Goal: Task Accomplishment & Management: Manage account settings

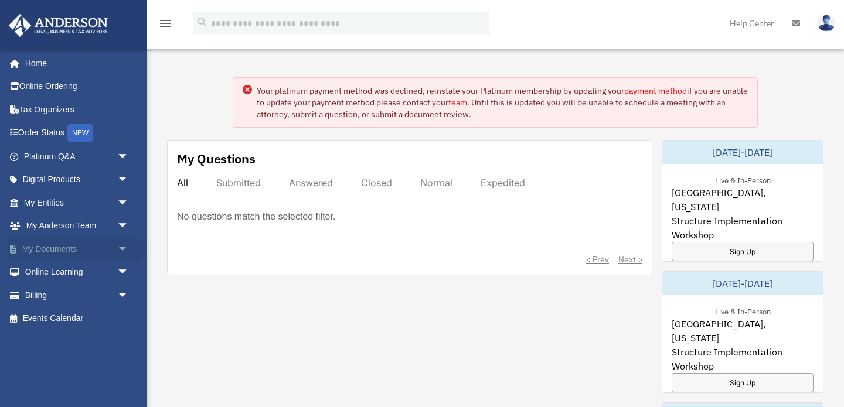
click at [60, 247] on link "My Documents arrow_drop_down" at bounding box center [77, 248] width 138 height 23
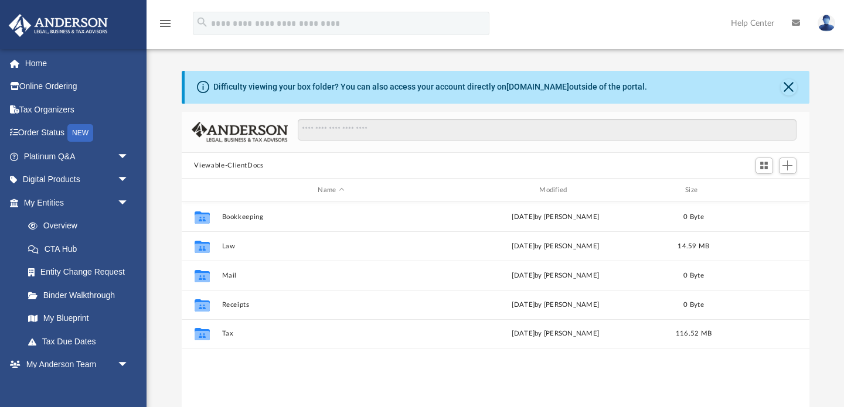
scroll to position [266, 627]
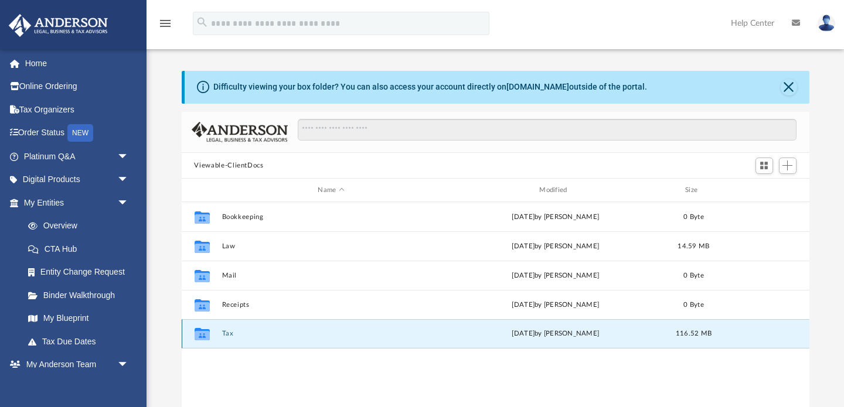
click at [230, 335] on button "Tax" at bounding box center [330, 334] width 219 height 8
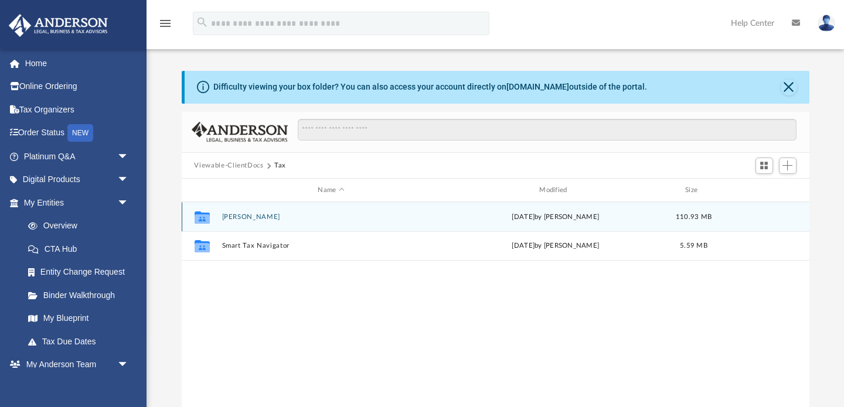
click at [264, 221] on div "Collaborated [PERSON_NAME][DATE] by [PERSON_NAME] 110.93 MB" at bounding box center [495, 216] width 627 height 29
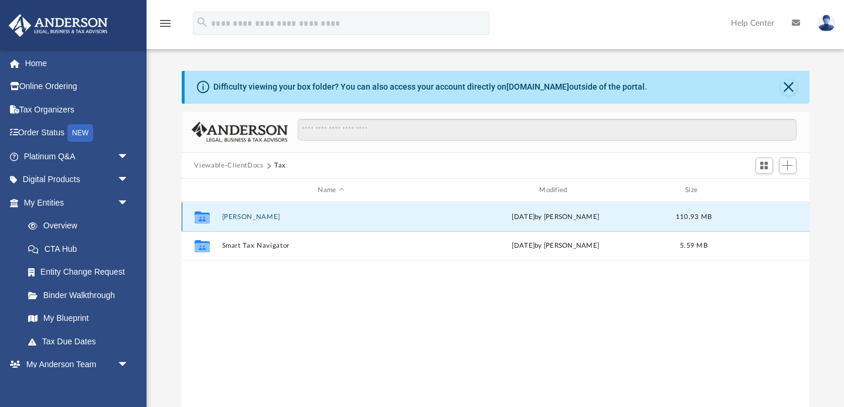
click at [260, 216] on button "[PERSON_NAME]" at bounding box center [330, 217] width 219 height 8
click at [224, 216] on button "2024" at bounding box center [330, 217] width 219 height 8
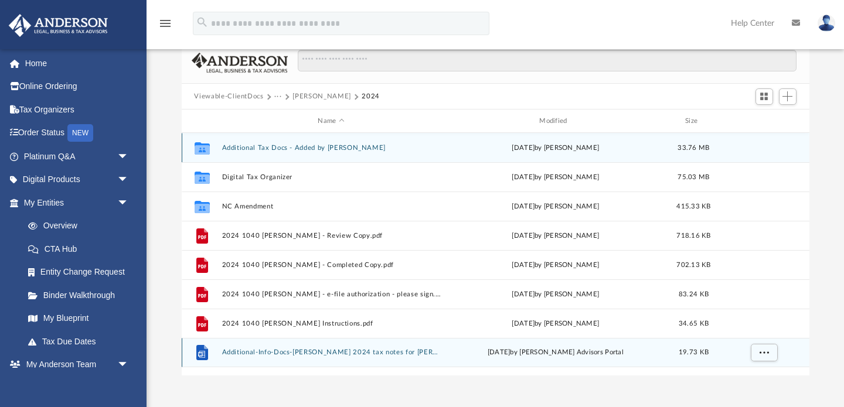
scroll to position [71, 0]
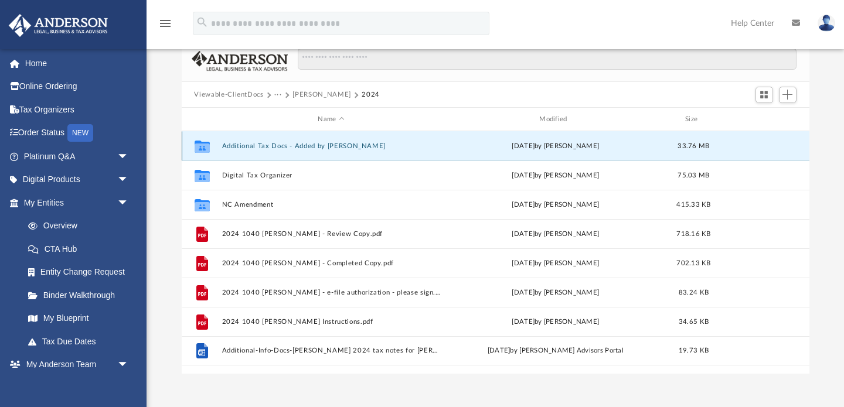
click at [309, 147] on button "Additional Tax Docs - Added by [PERSON_NAME]" at bounding box center [330, 146] width 219 height 8
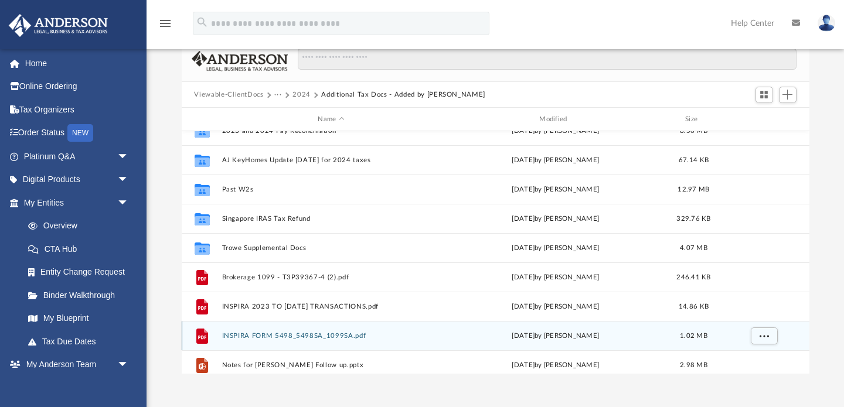
scroll to position [0, 0]
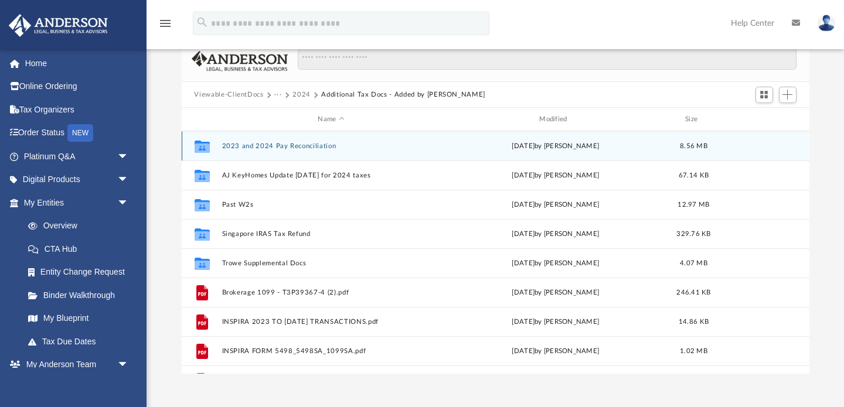
click at [316, 140] on div "Collaborated Folder 2023 and 2024 Pay Reconciliation [DATE] by [PERSON_NAME] 8.…" at bounding box center [495, 145] width 627 height 29
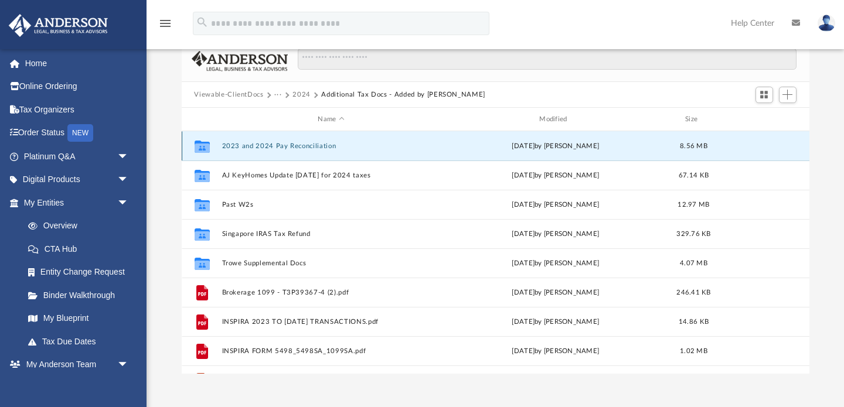
click at [315, 142] on button "2023 and 2024 Pay Reconciliation" at bounding box center [330, 146] width 219 height 8
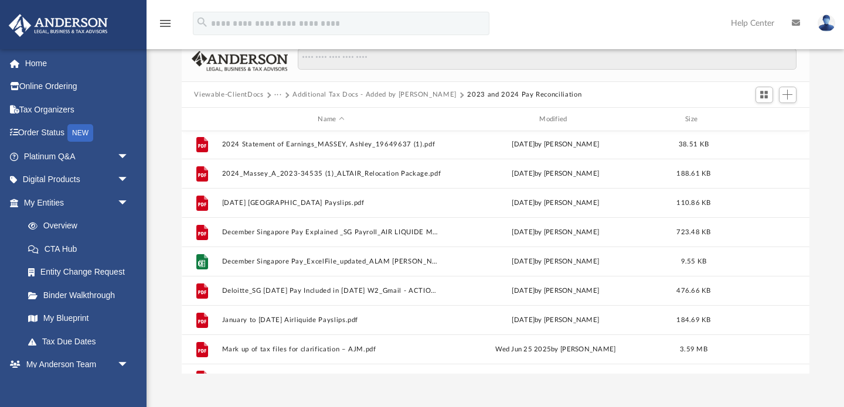
scroll to position [167, 0]
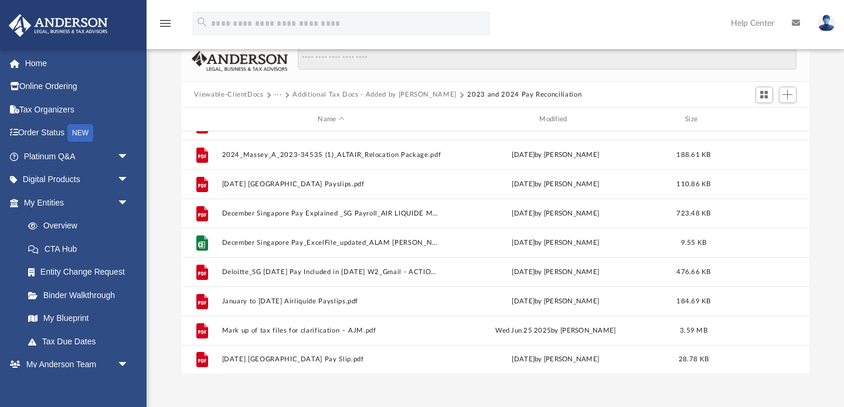
click at [316, 94] on button "Additional Tax Docs - Added by [PERSON_NAME]" at bounding box center [374, 95] width 164 height 11
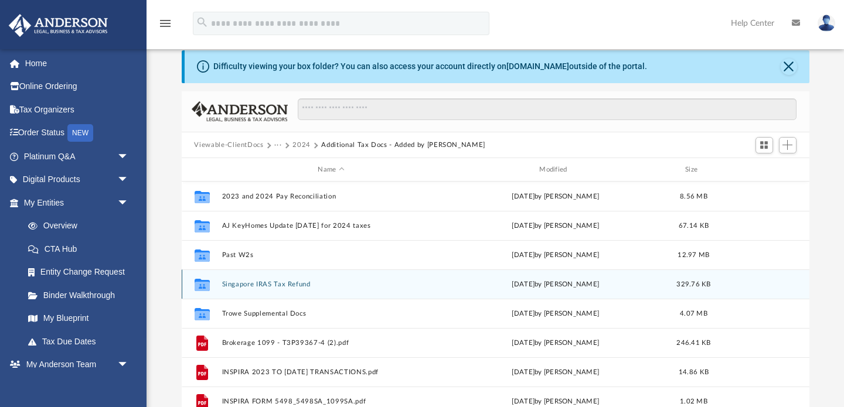
scroll to position [18, 0]
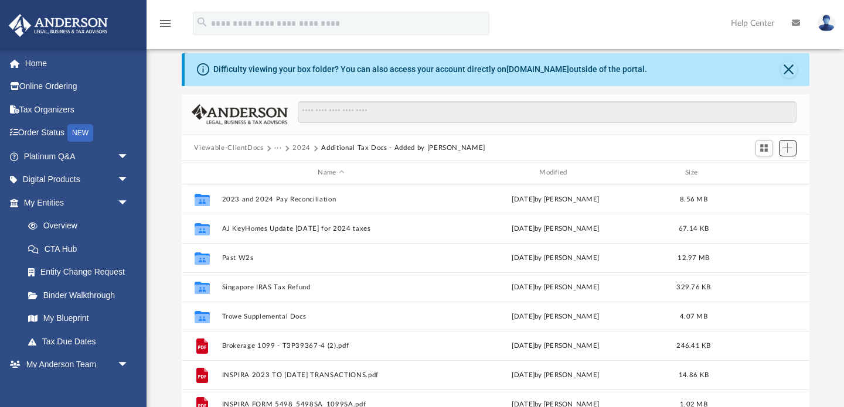
click at [787, 152] on span "Add" at bounding box center [787, 148] width 10 height 10
click at [764, 190] on li "New Folder" at bounding box center [770, 189] width 37 height 12
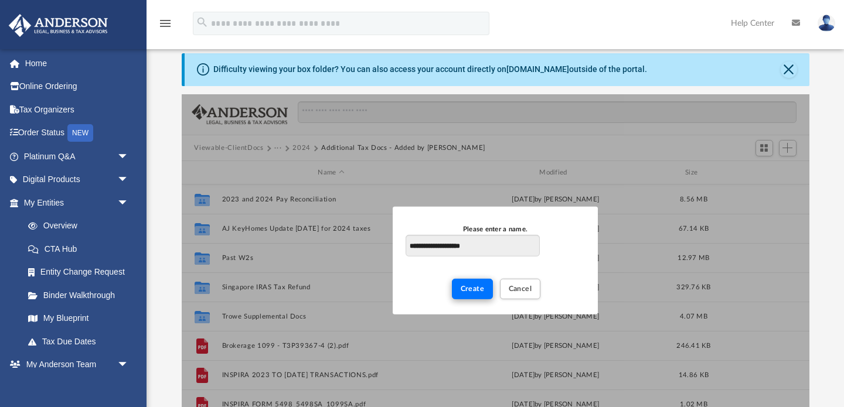
type input "**********"
click at [481, 288] on span "Create" at bounding box center [472, 288] width 24 height 7
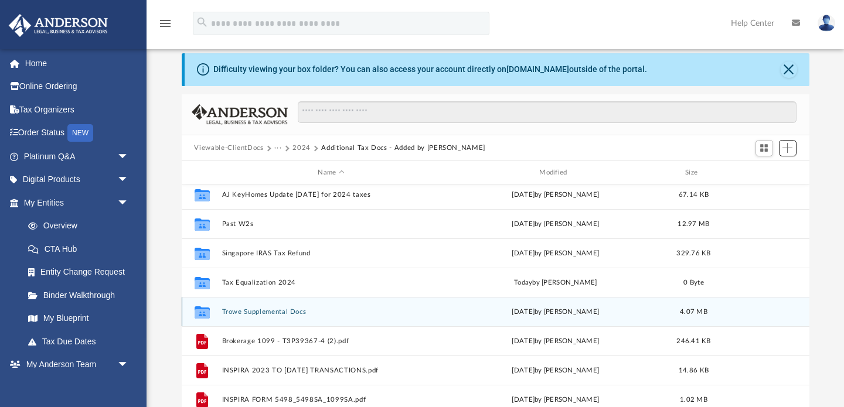
scroll to position [0, 0]
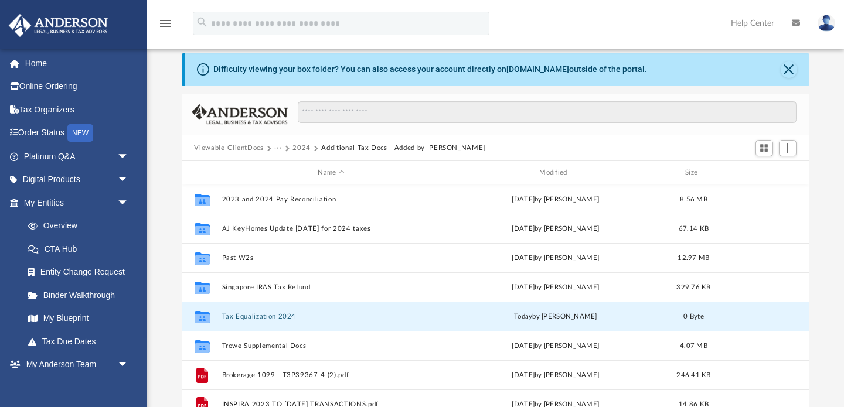
click at [258, 316] on button "Tax Equalization 2024" at bounding box center [330, 317] width 219 height 8
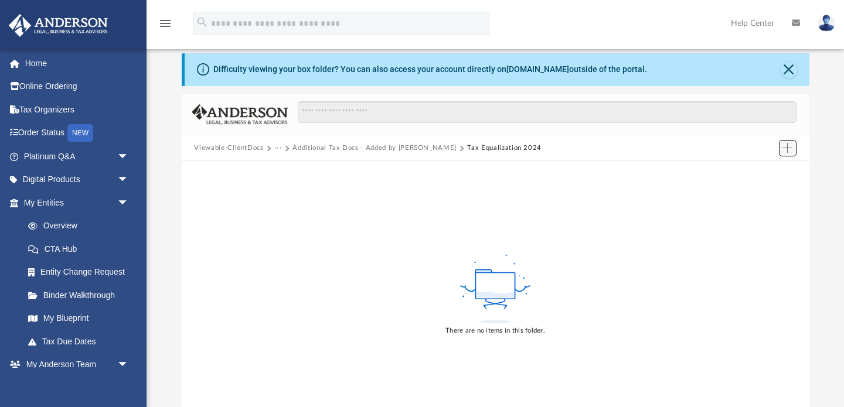
click at [793, 146] on button "Add" at bounding box center [788, 148] width 18 height 16
click at [763, 173] on li "Upload" at bounding box center [770, 171] width 37 height 12
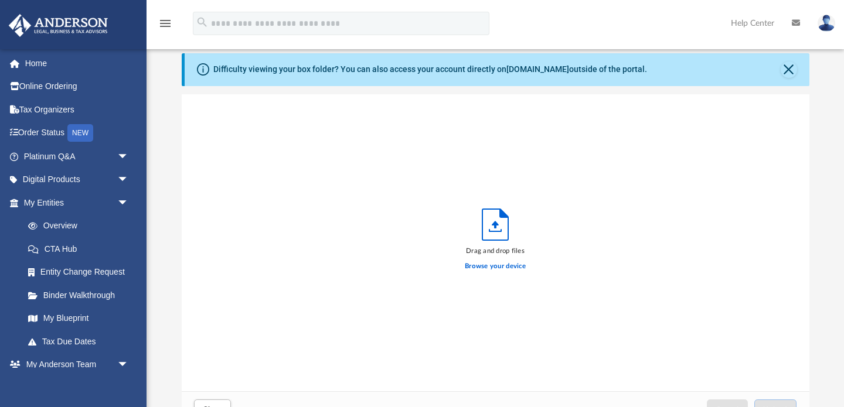
scroll to position [297, 627]
click at [493, 227] on icon "Upload" at bounding box center [495, 224] width 26 height 31
click at [490, 271] on label "Browse your device" at bounding box center [495, 266] width 61 height 11
click at [0, 0] on input "Browse your device" at bounding box center [0, 0] width 0 height 0
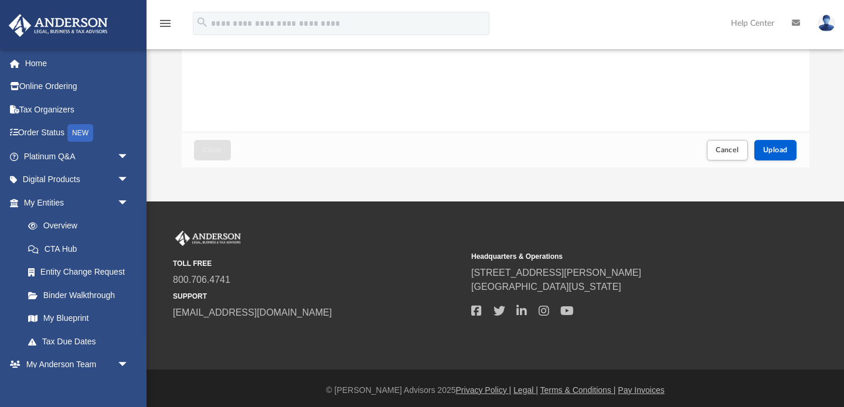
scroll to position [281, 0]
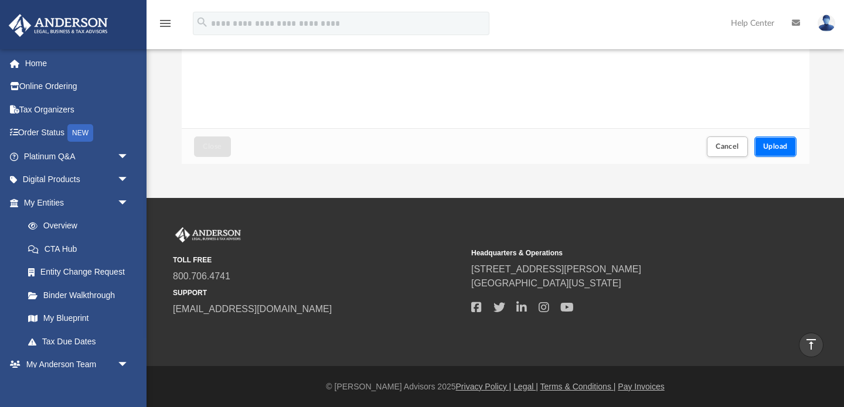
click at [785, 139] on button "Upload" at bounding box center [775, 146] width 42 height 21
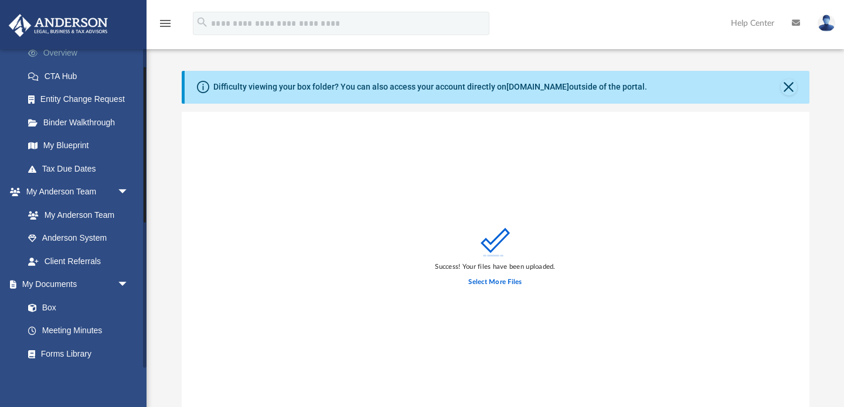
scroll to position [251, 0]
